Goal: Task Accomplishment & Management: Manage account settings

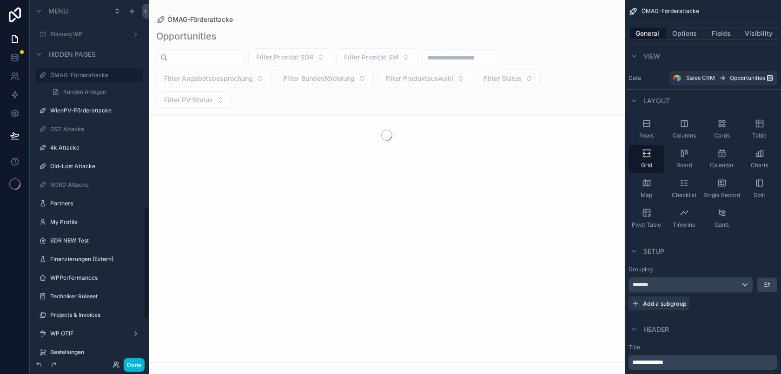
scroll to position [728, 0]
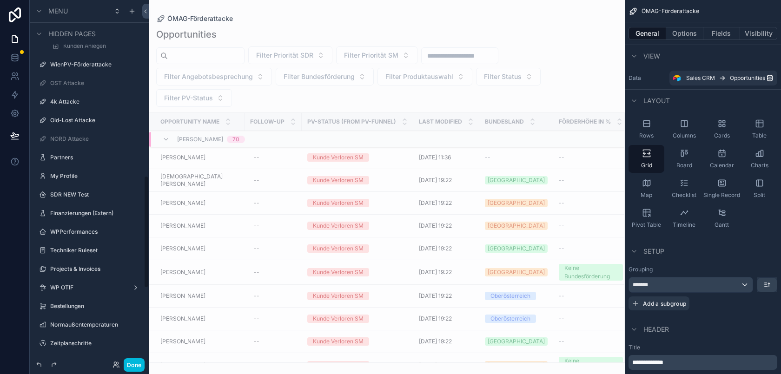
click at [136, 362] on button "Done" at bounding box center [134, 364] width 21 height 13
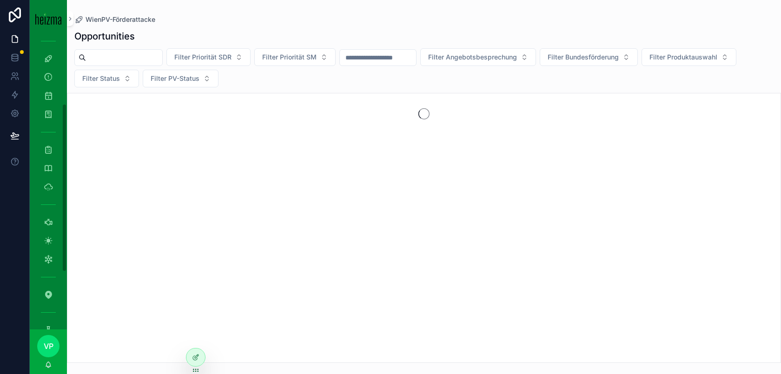
scroll to position [215, 0]
click at [48, 348] on span "VP" at bounding box center [49, 346] width 10 height 11
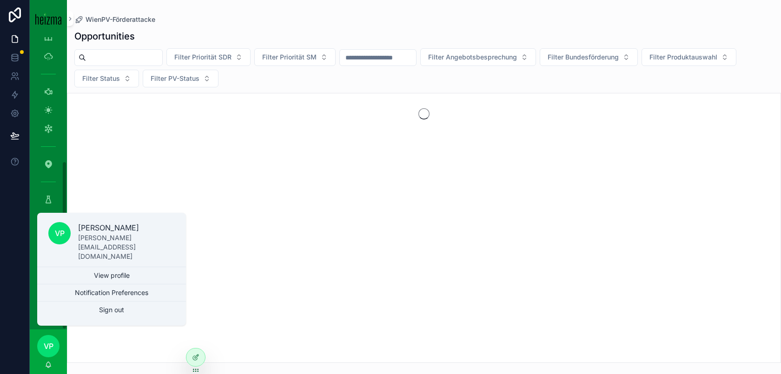
click at [49, 357] on div "VP Valentin Perkonigg" at bounding box center [48, 351] width 37 height 45
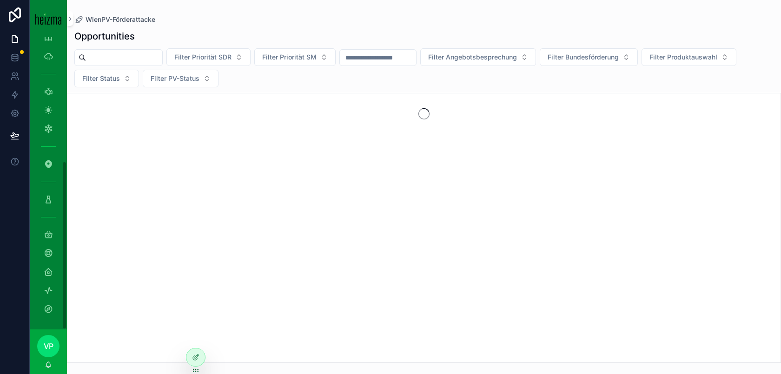
click at [49, 349] on span "VP" at bounding box center [49, 346] width 10 height 11
click at [131, 152] on div "scrollable content" at bounding box center [424, 228] width 714 height 270
click at [48, 290] on icon "scrollable content" at bounding box center [48, 290] width 9 height 9
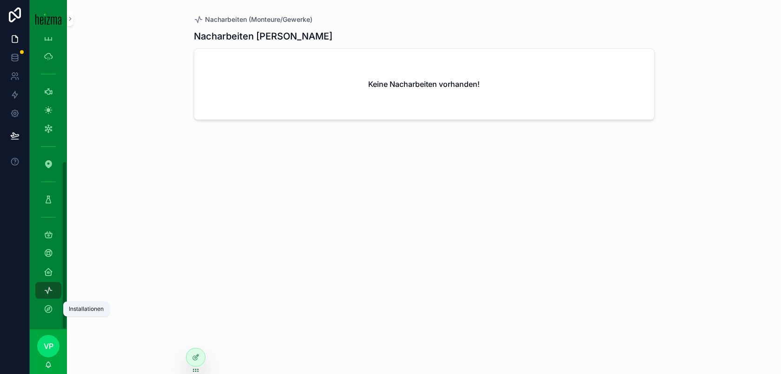
click at [47, 308] on icon "scrollable content" at bounding box center [48, 308] width 9 height 9
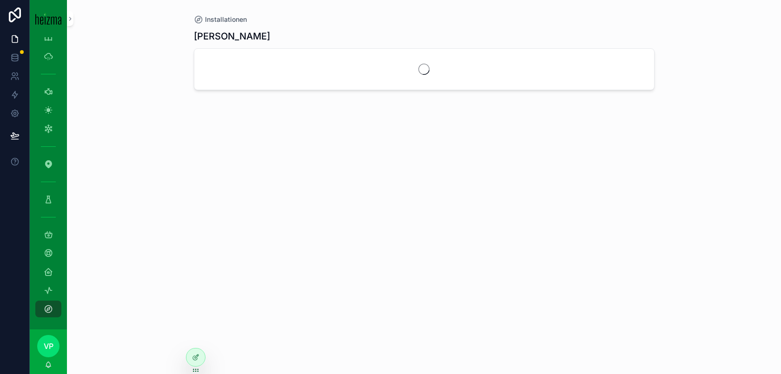
click at [55, 354] on div "VP" at bounding box center [48, 346] width 22 height 22
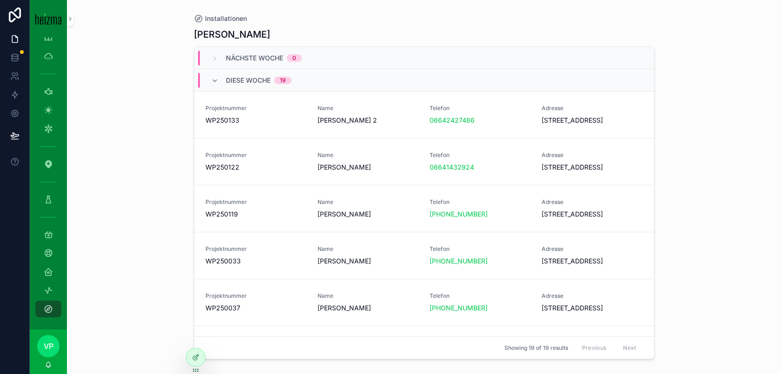
click at [151, 340] on div "Installationen Valentin Perkonigg Nächste Woche 0 Diese Woche 19 Projektnummer …" at bounding box center [424, 187] width 714 height 374
click at [190, 354] on div at bounding box center [195, 358] width 19 height 18
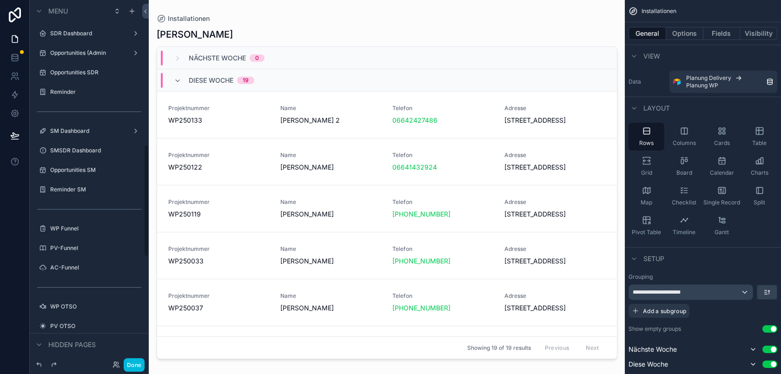
scroll to position [466, 0]
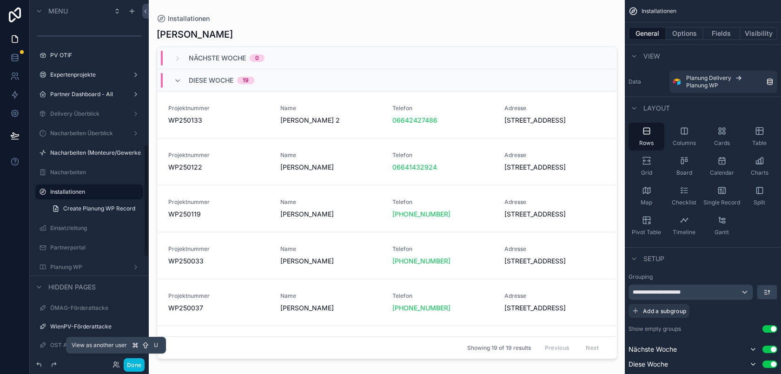
click at [116, 363] on icon at bounding box center [115, 363] width 2 height 2
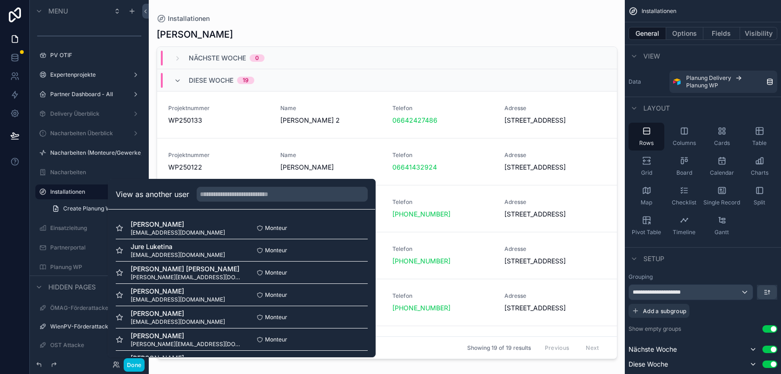
click at [228, 186] on div "View as another user" at bounding box center [241, 194] width 267 height 30
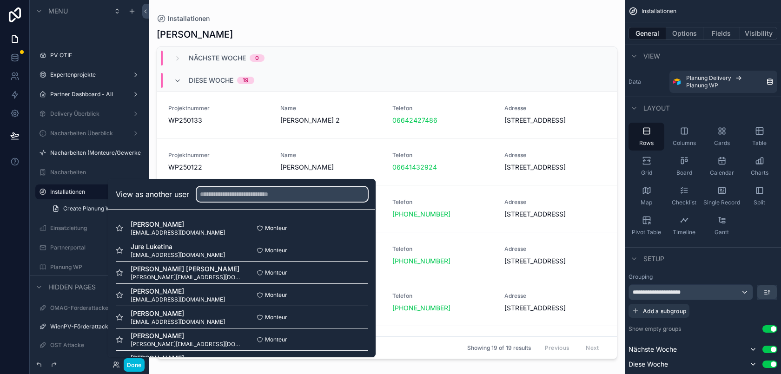
click at [226, 194] on input "text" at bounding box center [282, 194] width 171 height 15
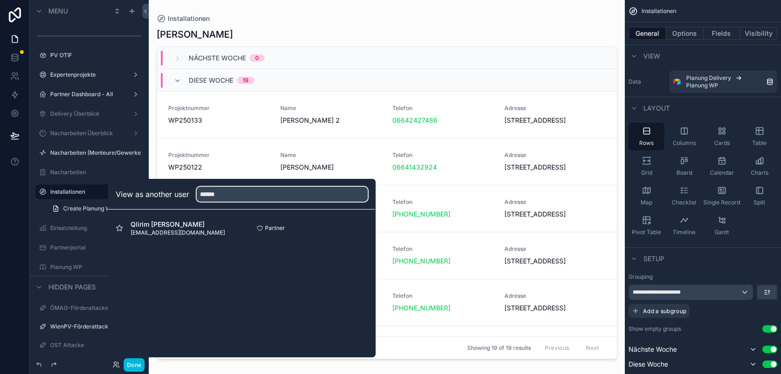
type input "******"
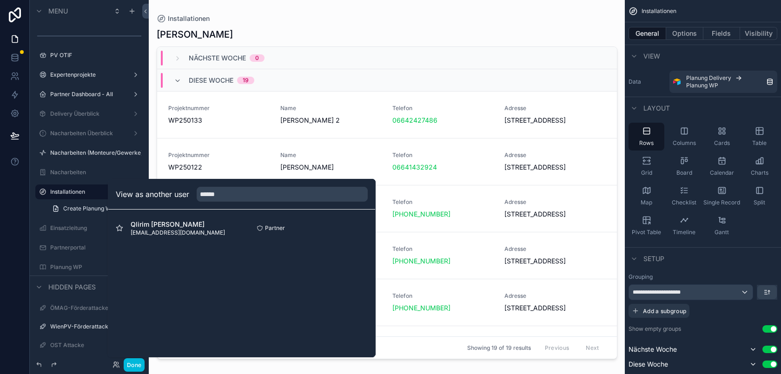
click at [0, 0] on button "Select" at bounding box center [0, 0] width 0 height 0
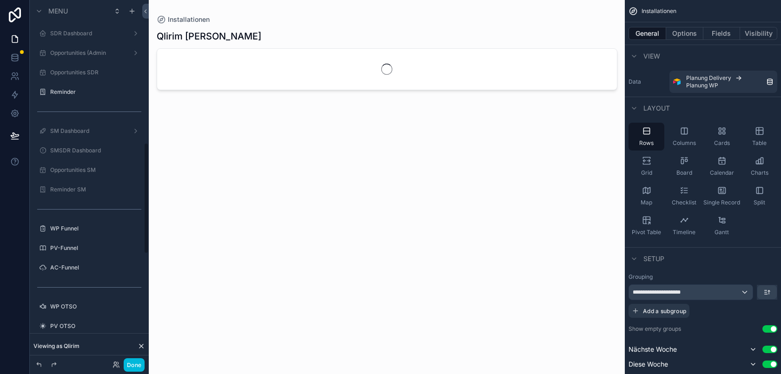
scroll to position [466, 0]
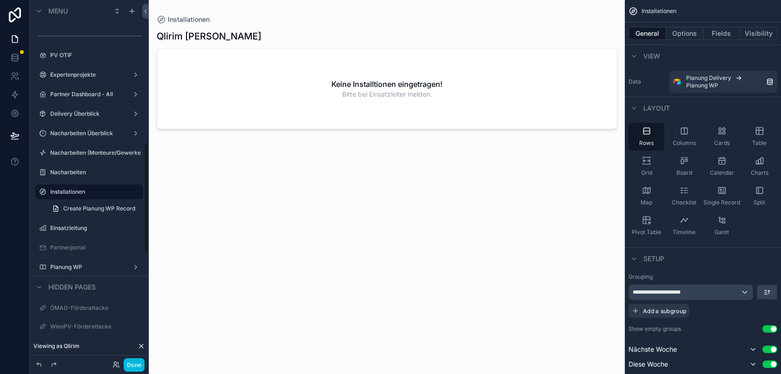
click at [134, 364] on button "Done" at bounding box center [134, 364] width 21 height 13
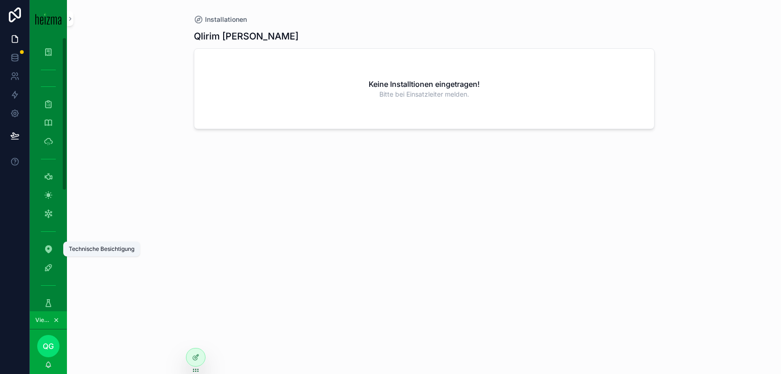
scroll to position [215, 0]
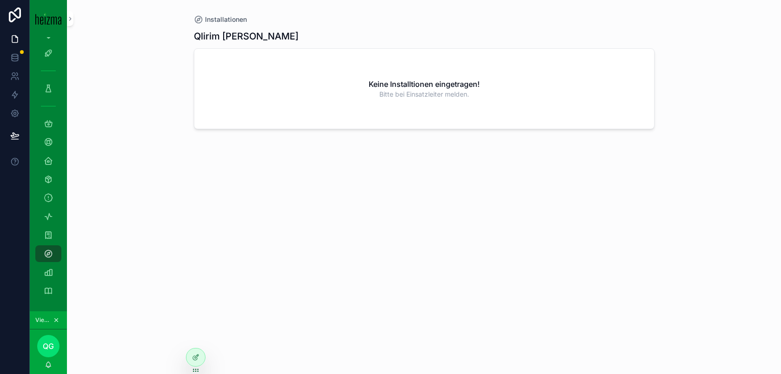
click at [50, 202] on icon "scrollable content" at bounding box center [48, 197] width 9 height 9
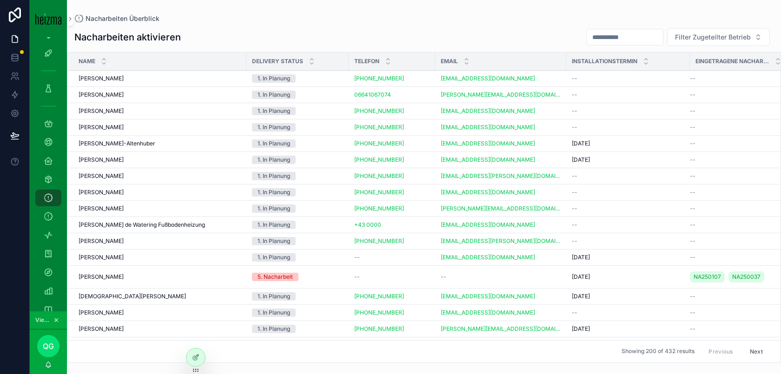
click at [619, 33] on input "scrollable content" at bounding box center [624, 37] width 76 height 13
click at [623, 34] on input "scrollable content" at bounding box center [624, 37] width 76 height 13
paste input "*******"
type input "*******"
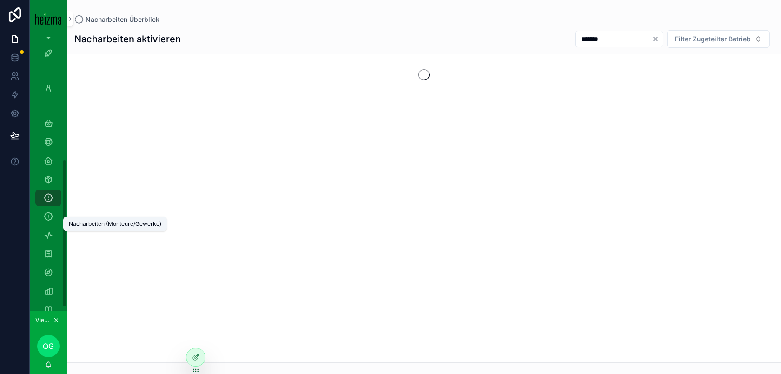
scroll to position [233, 0]
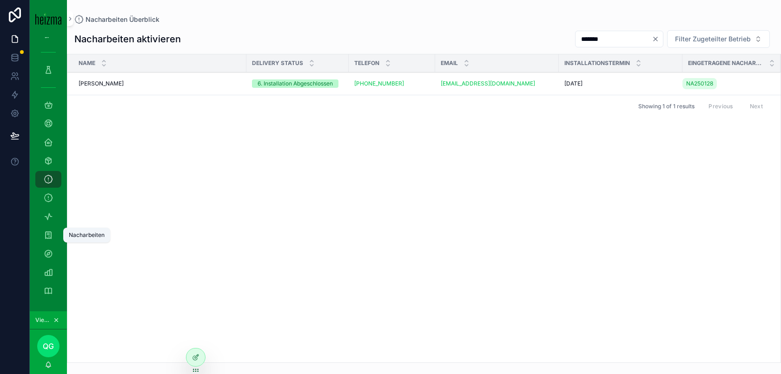
click at [46, 235] on icon "scrollable content" at bounding box center [48, 234] width 9 height 9
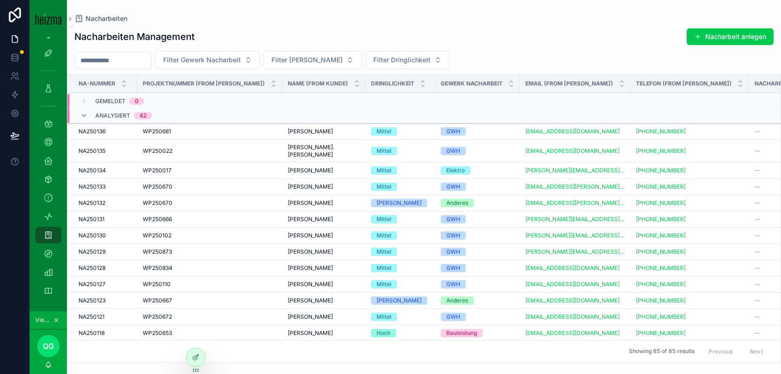
click at [141, 59] on input "scrollable content" at bounding box center [113, 60] width 76 height 13
paste input "*******"
type input "*******"
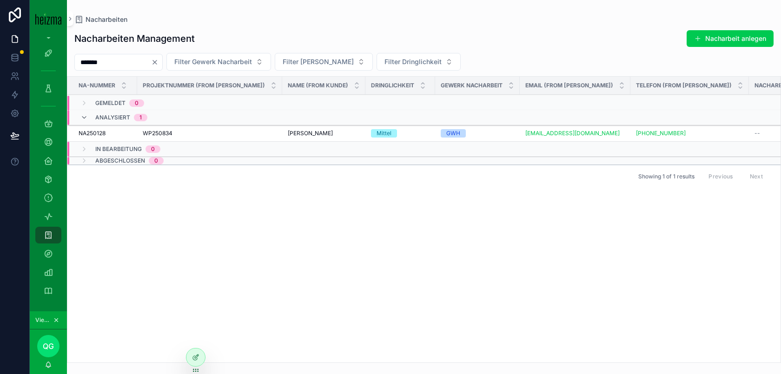
click at [0, 0] on icon at bounding box center [0, 0] width 0 height 0
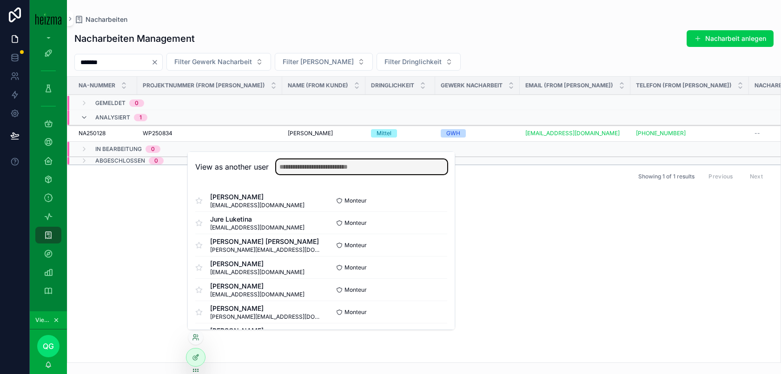
click at [359, 168] on input "text" at bounding box center [361, 166] width 171 height 15
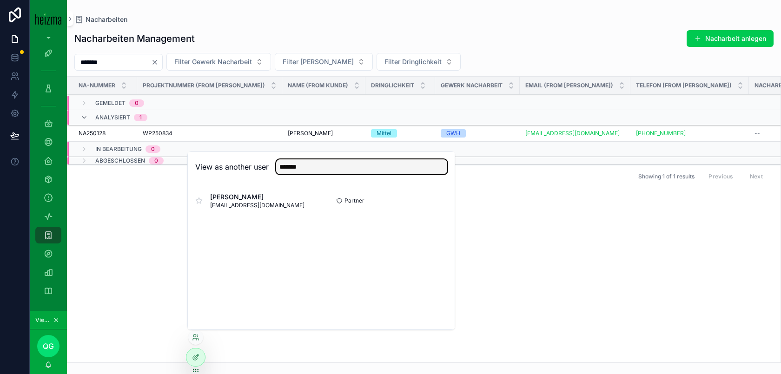
type input "*******"
click at [0, 0] on button "Select" at bounding box center [0, 0] width 0 height 0
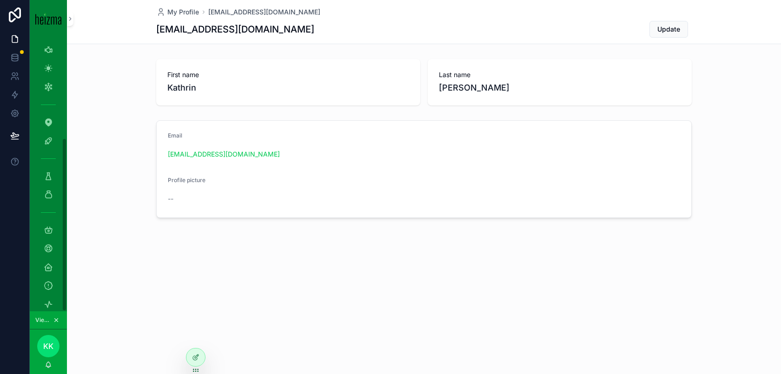
scroll to position [159, 0]
click at [49, 161] on icon "scrollable content" at bounding box center [48, 162] width 9 height 9
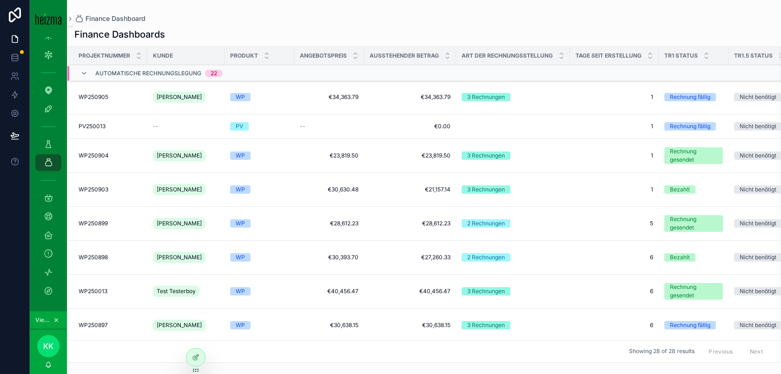
scroll to position [192, 0]
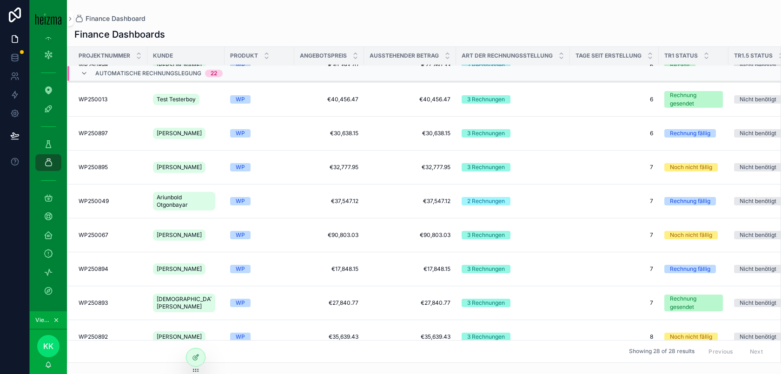
click at [283, 199] on td "WP" at bounding box center [259, 201] width 70 height 34
click at [300, 202] on span "€37,547.12" at bounding box center [329, 200] width 59 height 7
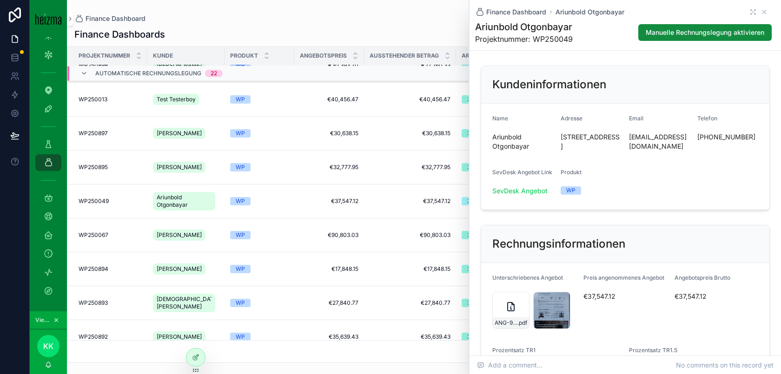
click at [705, 30] on span "Manuelle Rechnungslegung aktivieren" at bounding box center [704, 32] width 118 height 9
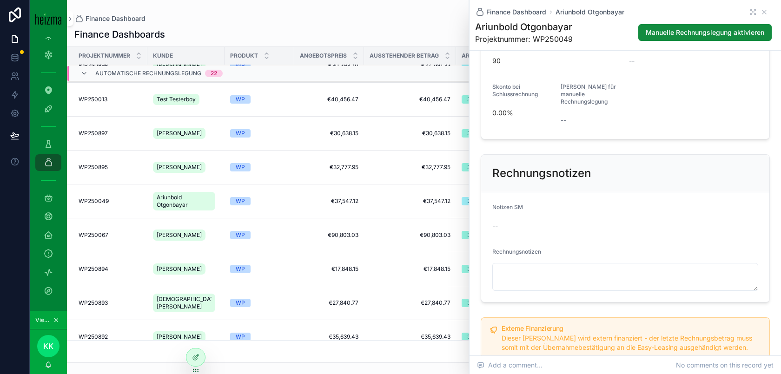
scroll to position [353, 0]
click at [546, 281] on textarea "scrollable content" at bounding box center [625, 277] width 266 height 28
type textarea "*"
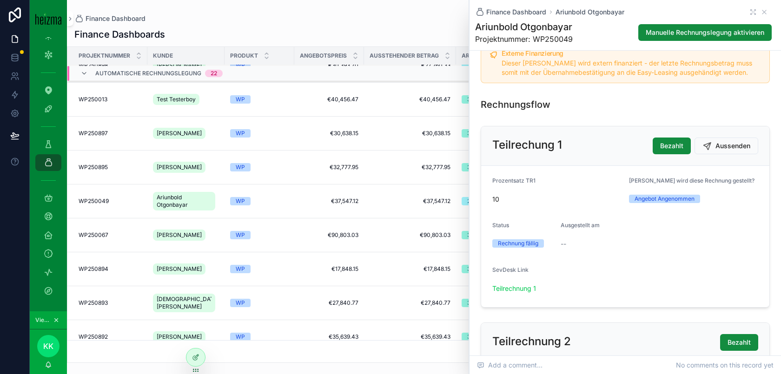
scroll to position [0, 0]
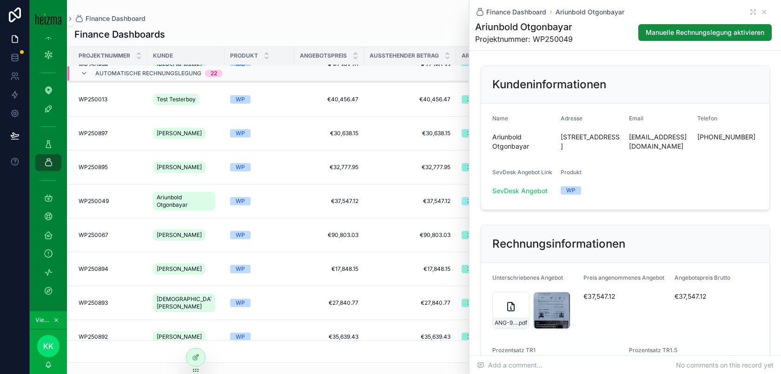
type textarea "**********"
click at [449, 16] on div "Finance Dashboard" at bounding box center [423, 18] width 699 height 7
click at [766, 14] on icon "scrollable content" at bounding box center [763, 11] width 7 height 7
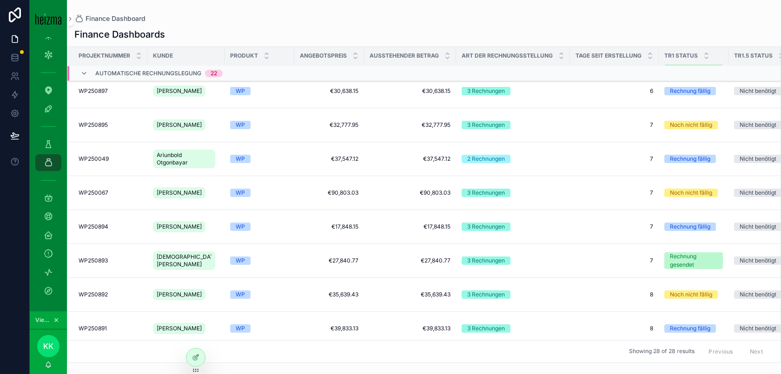
scroll to position [198, 0]
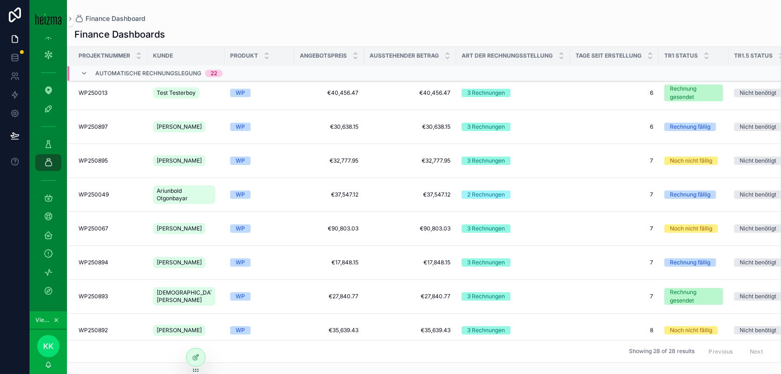
click at [266, 196] on div "WP" at bounding box center [259, 195] width 59 height 8
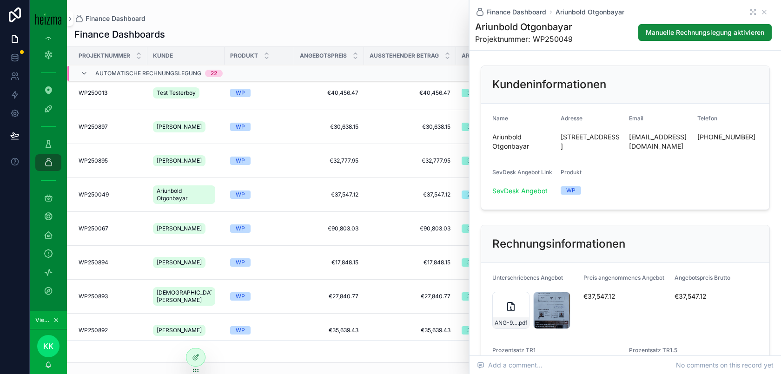
click at [731, 30] on span "Manuelle Rechnungslegung aktivieren" at bounding box center [704, 32] width 118 height 9
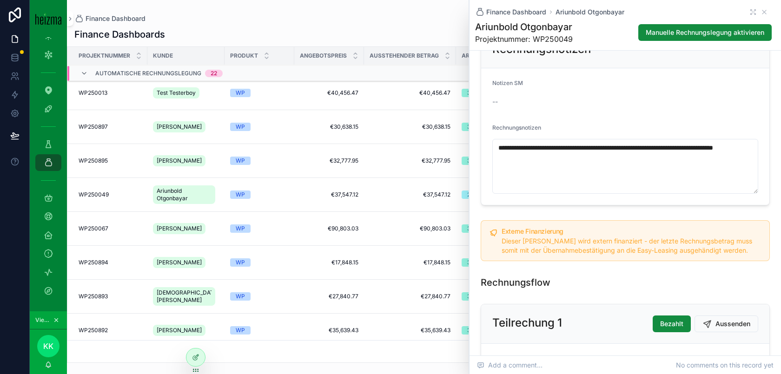
scroll to position [497, 0]
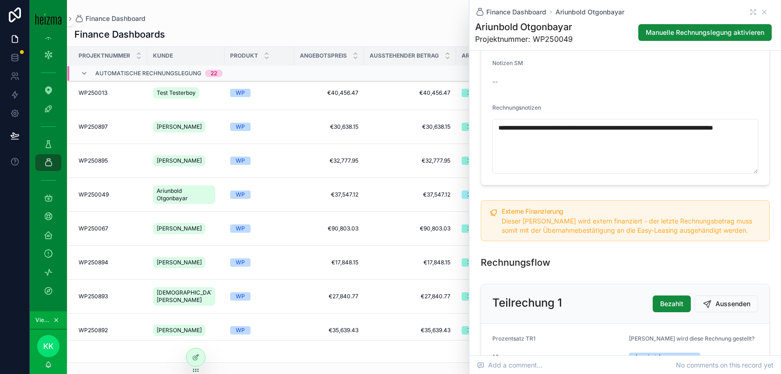
click at [690, 29] on span "Manuelle Rechnungslegung aktivieren" at bounding box center [704, 32] width 118 height 9
click at [697, 28] on span "Manuelle Rechnungslegung aktivieren" at bounding box center [704, 32] width 118 height 9
click at [693, 25] on button "Manuelle Rechnungslegung aktivieren" at bounding box center [704, 32] width 133 height 17
